Goal: Task Accomplishment & Management: Manage account settings

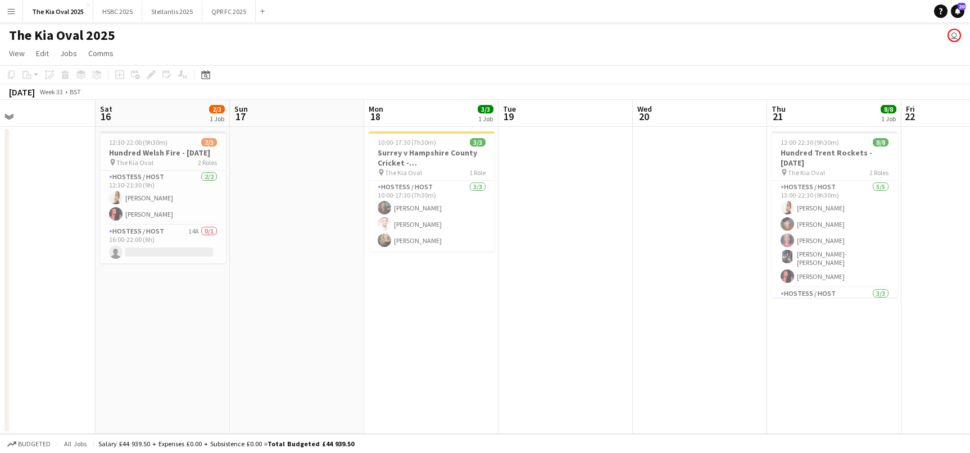
scroll to position [57, 0]
click at [160, 10] on button "Stellantis 2025 Close" at bounding box center [172, 12] width 60 height 22
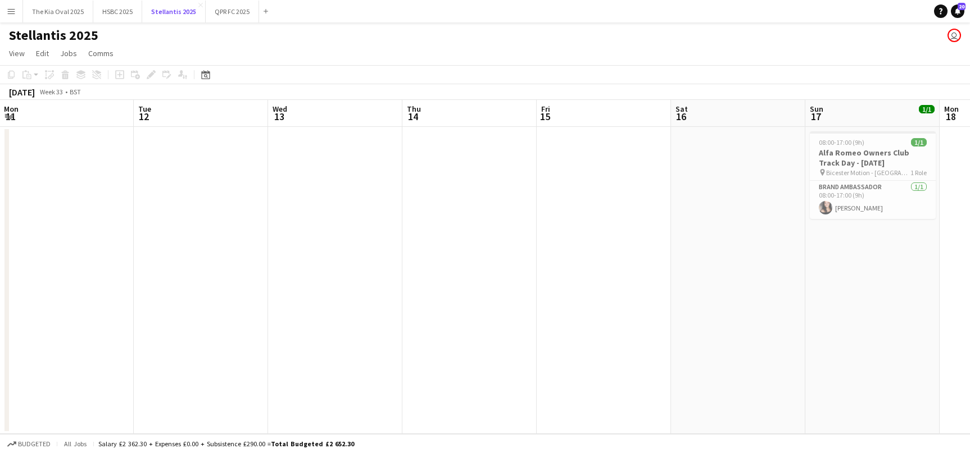
scroll to position [0, 268]
click at [10, 10] on app-icon "Menu" at bounding box center [11, 11] width 9 height 9
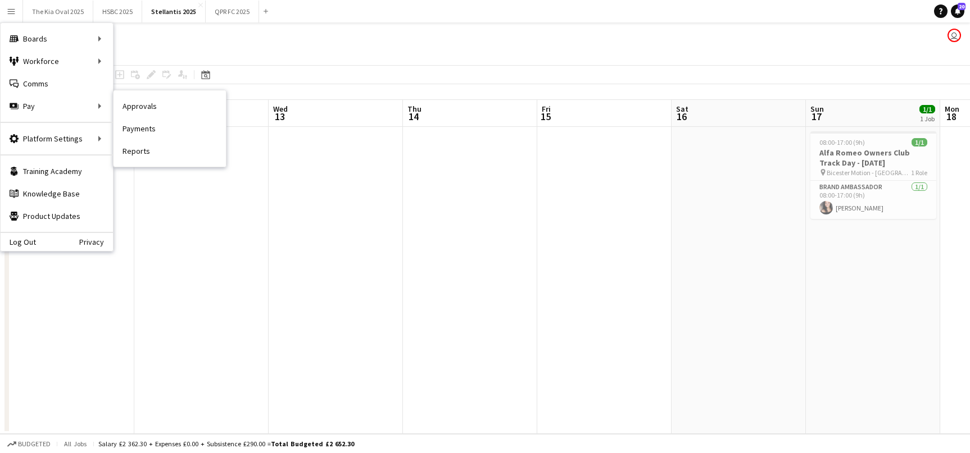
click at [217, 106] on link "Approvals" at bounding box center [169, 106] width 112 height 22
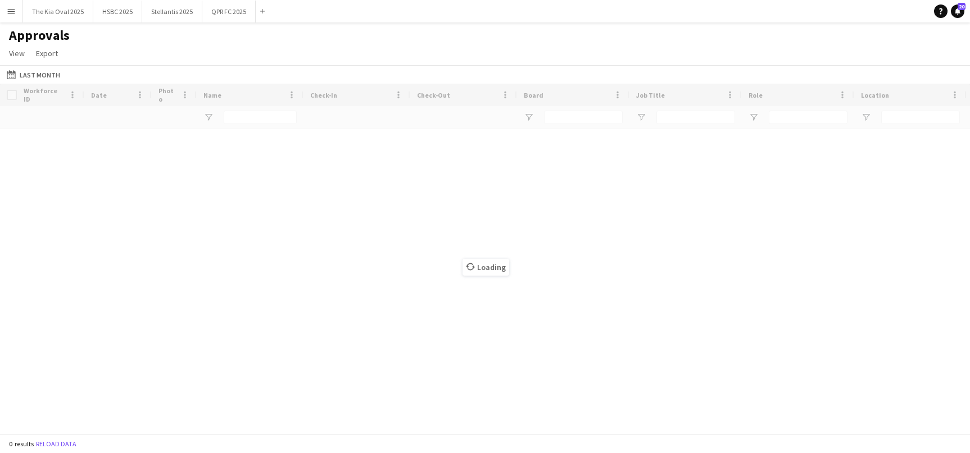
type input "*****"
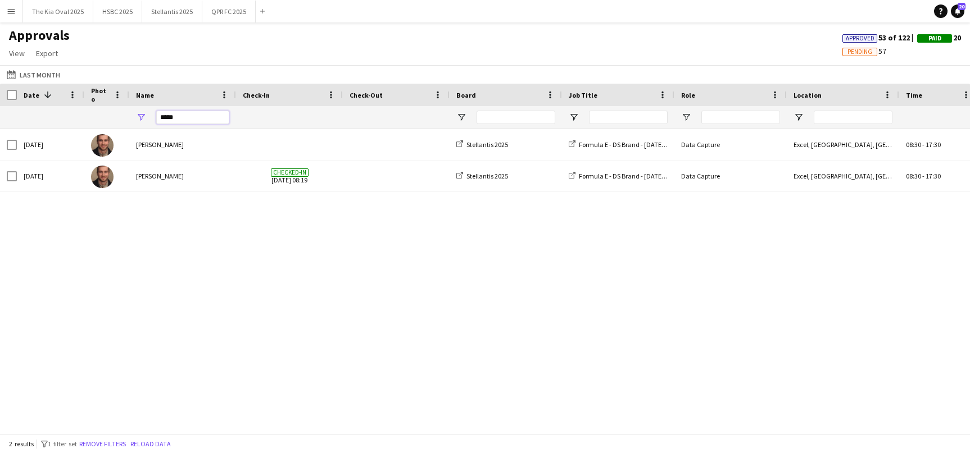
drag, startPoint x: 128, startPoint y: 117, endPoint x: 94, endPoint y: 116, distance: 33.7
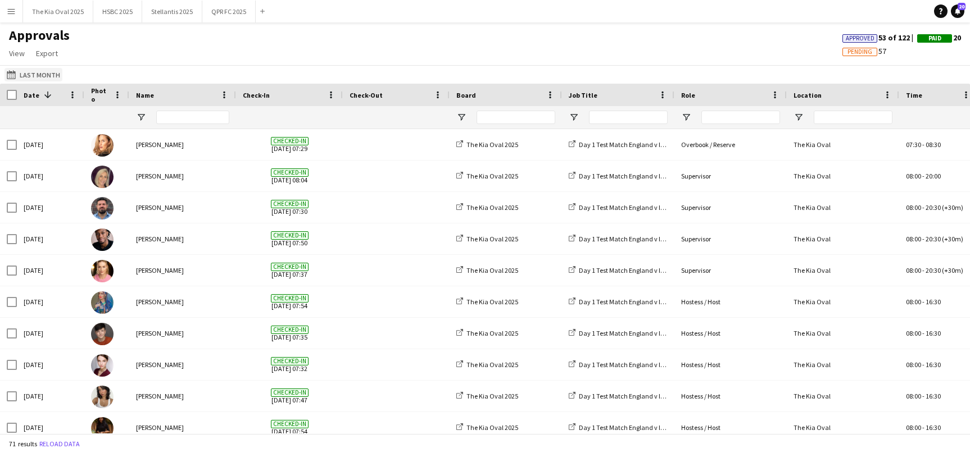
click at [22, 74] on button "Last Month Last Month" at bounding box center [33, 74] width 58 height 13
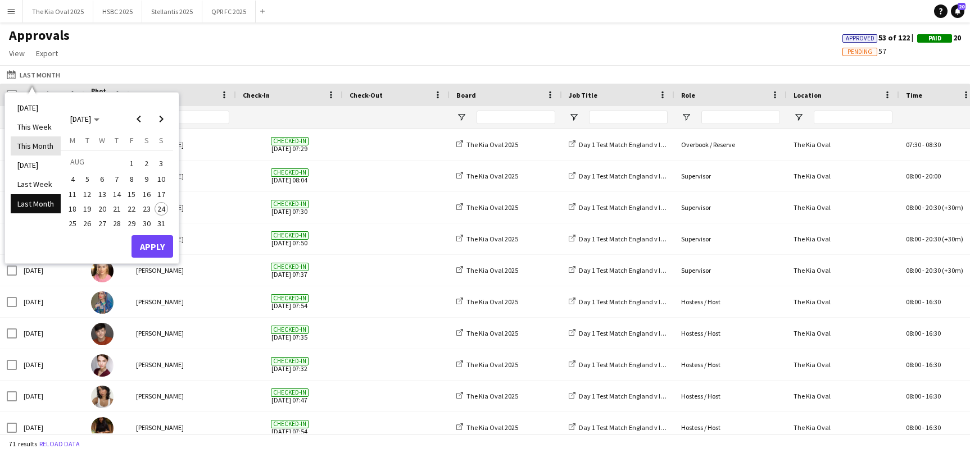
click at [45, 149] on li "This Month" at bounding box center [36, 145] width 50 height 19
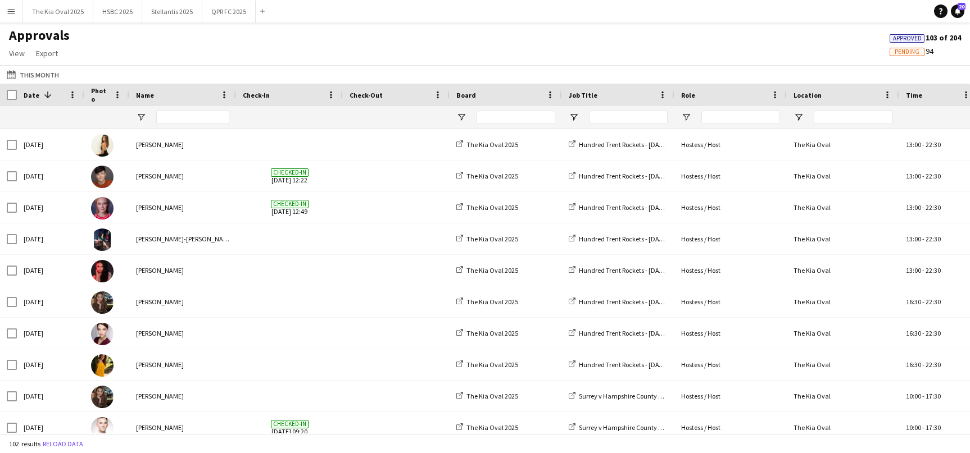
click at [151, 113] on div at bounding box center [182, 117] width 107 height 22
click at [169, 111] on input "Name Filter Input" at bounding box center [192, 117] width 73 height 13
type input "******"
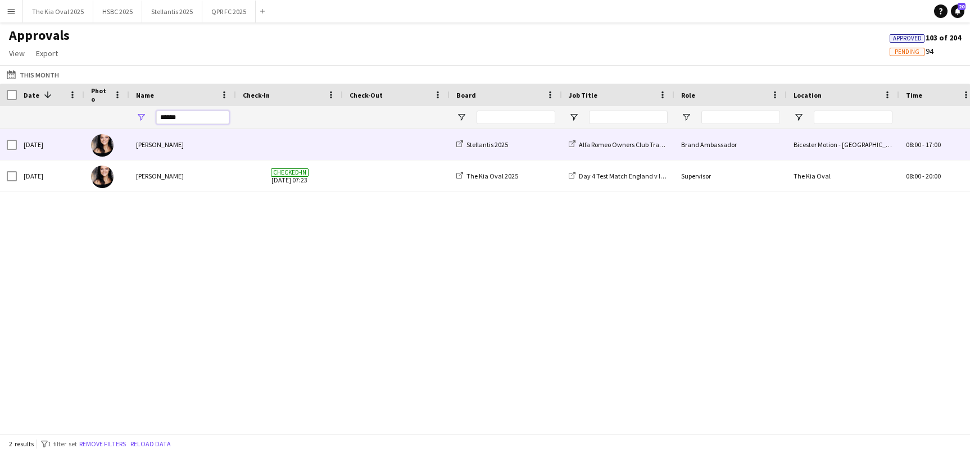
scroll to position [0, 258]
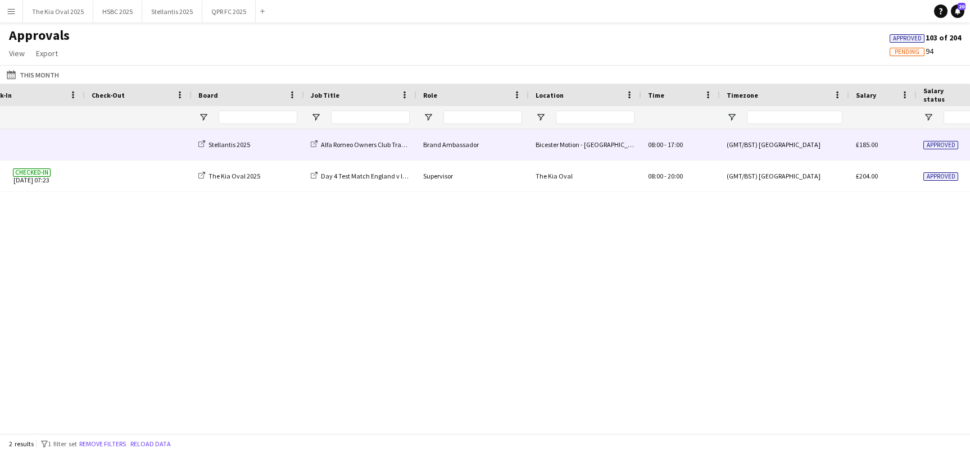
click at [422, 142] on div "Brand Ambassador" at bounding box center [472, 144] width 112 height 31
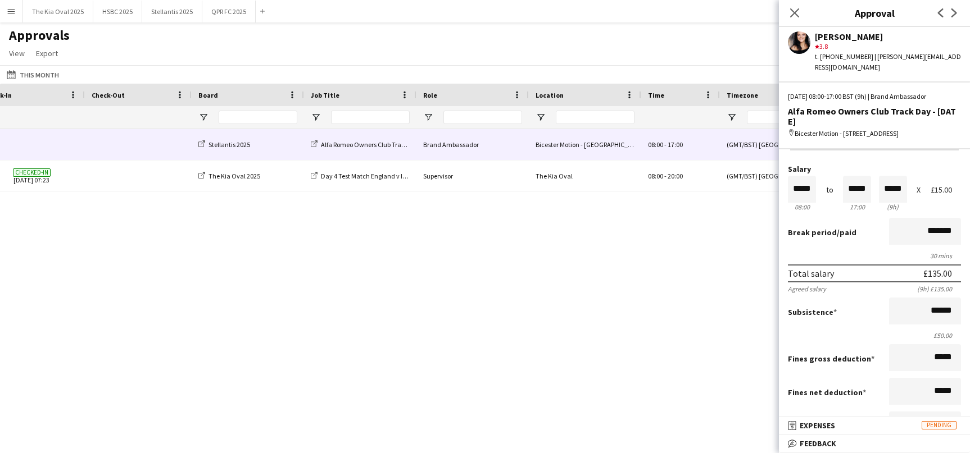
scroll to position [0, 0]
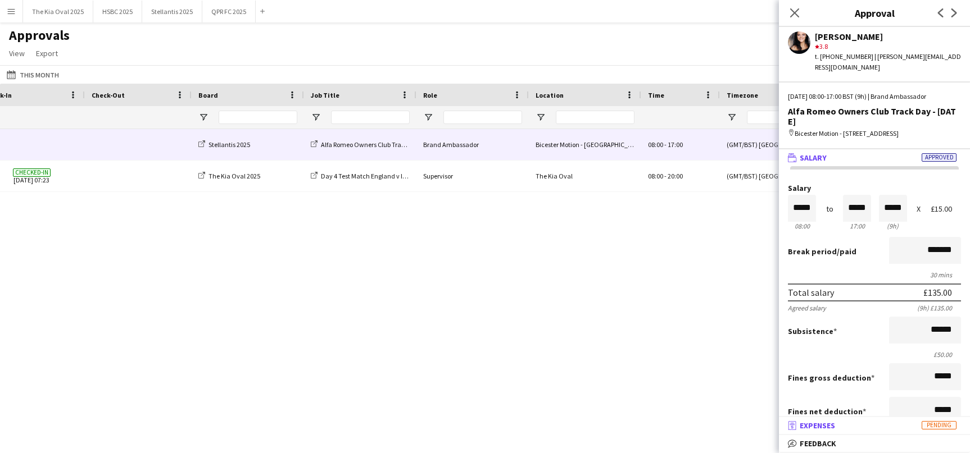
click at [866, 427] on mat-panel-title "receipt Expenses Pending" at bounding box center [872, 426] width 186 height 10
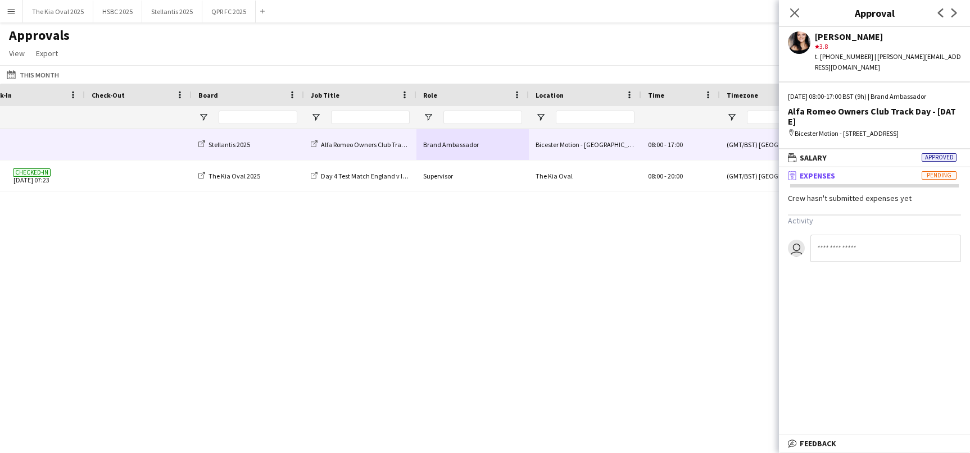
click at [694, 359] on div "[PERSON_NAME] Stellantis 2025 Alfa Romeo Owners Club Track Day - [DATE] Brand A…" at bounding box center [485, 281] width 970 height 304
click at [734, 45] on div "Approvals View Customise view Customise filters Reset Filters Reset View Reset …" at bounding box center [485, 46] width 970 height 38
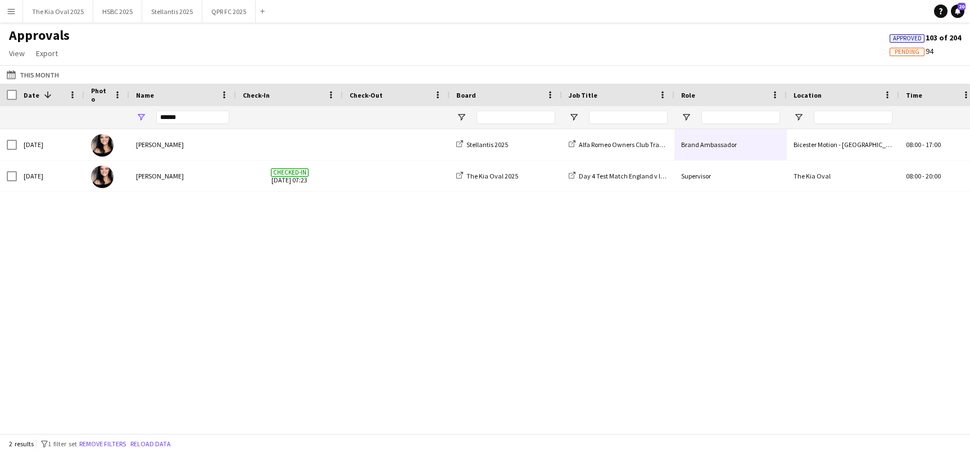
click at [13, 12] on app-icon "Menu" at bounding box center [11, 11] width 9 height 9
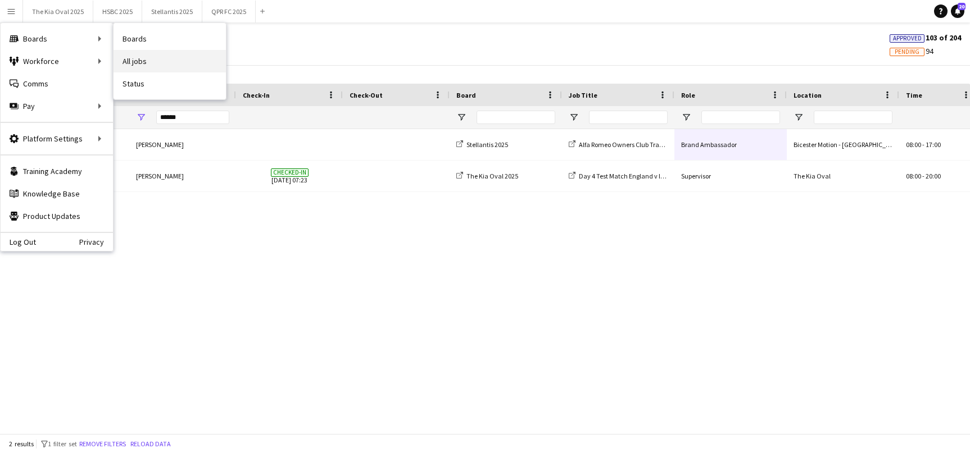
click at [174, 60] on link "All jobs" at bounding box center [169, 61] width 112 height 22
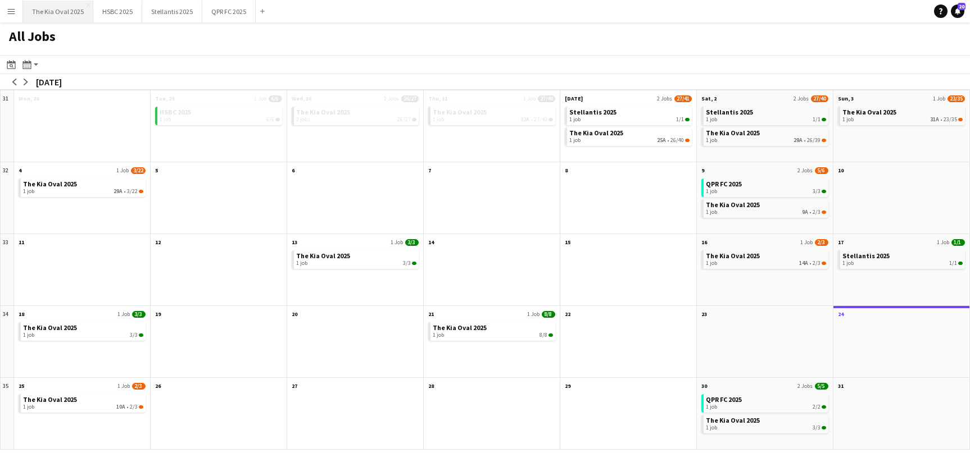
click at [47, 16] on button "The Kia Oval 2025 Close" at bounding box center [58, 12] width 70 height 22
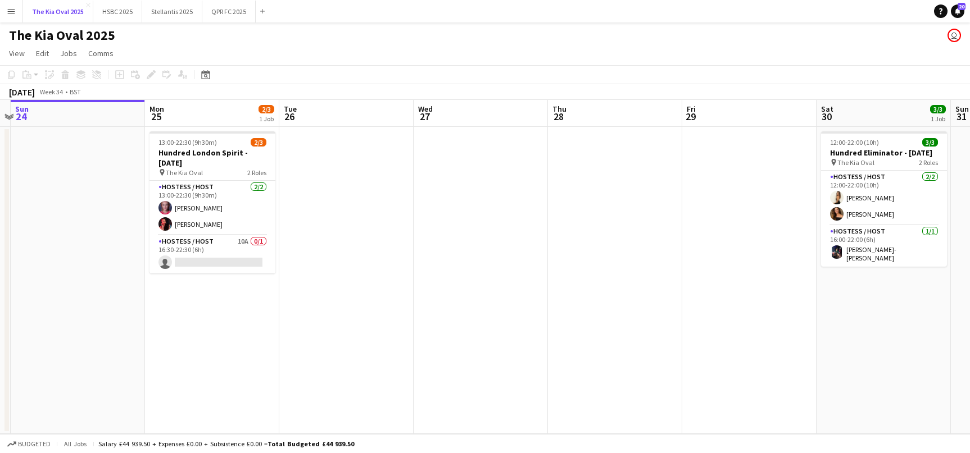
scroll to position [0, 393]
